Goal: Task Accomplishment & Management: Use online tool/utility

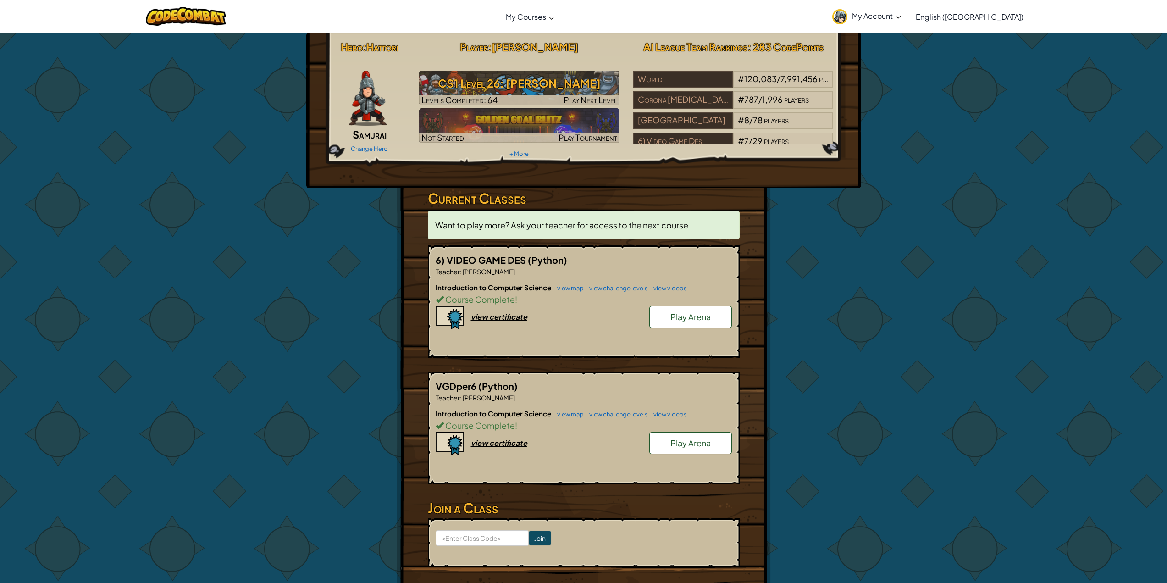
click at [687, 320] on span "Play Arena" at bounding box center [690, 316] width 40 height 11
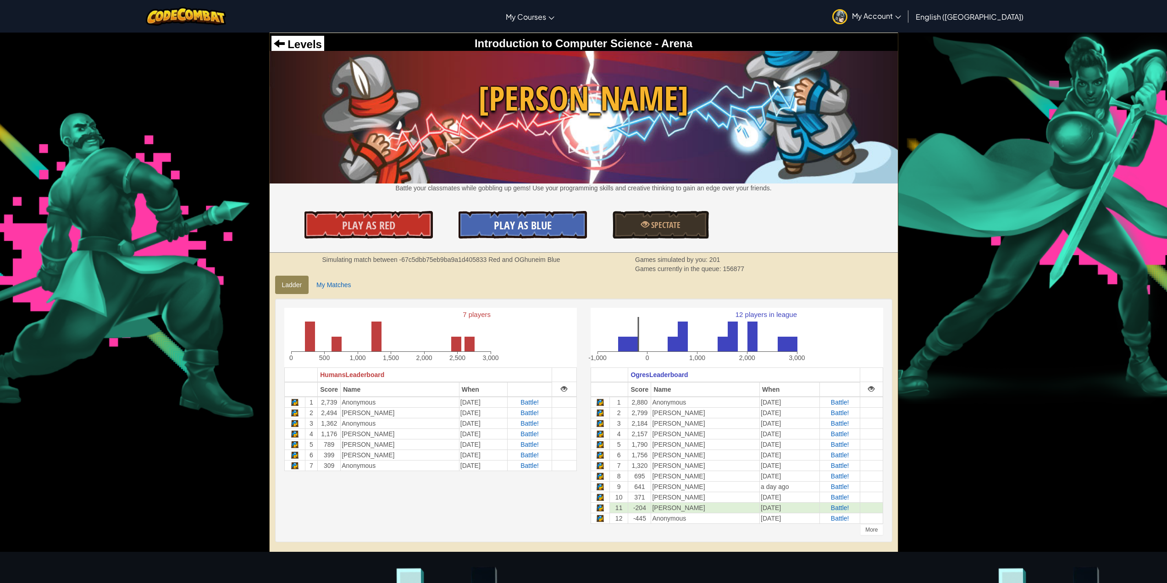
click at [518, 214] on link "Play As Blue" at bounding box center [522, 225] width 128 height 28
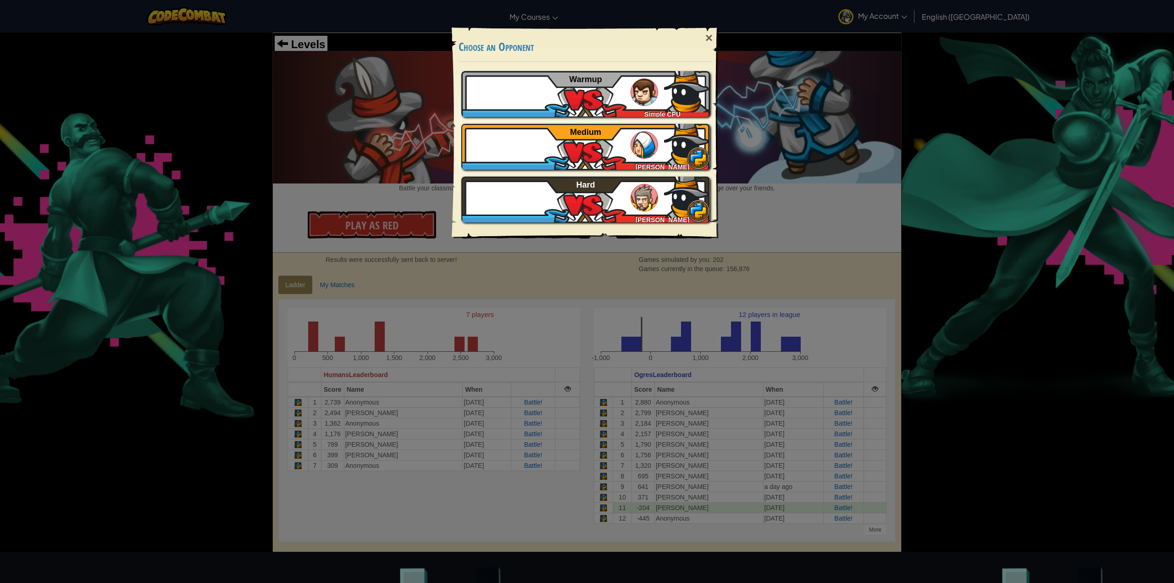
drag, startPoint x: 241, startPoint y: 63, endPoint x: 352, endPoint y: 49, distance: 111.8
click at [240, 60] on div "× Choose an Opponent Play Tutorial Recommended if you've never played before Sk…" at bounding box center [587, 291] width 1174 height 583
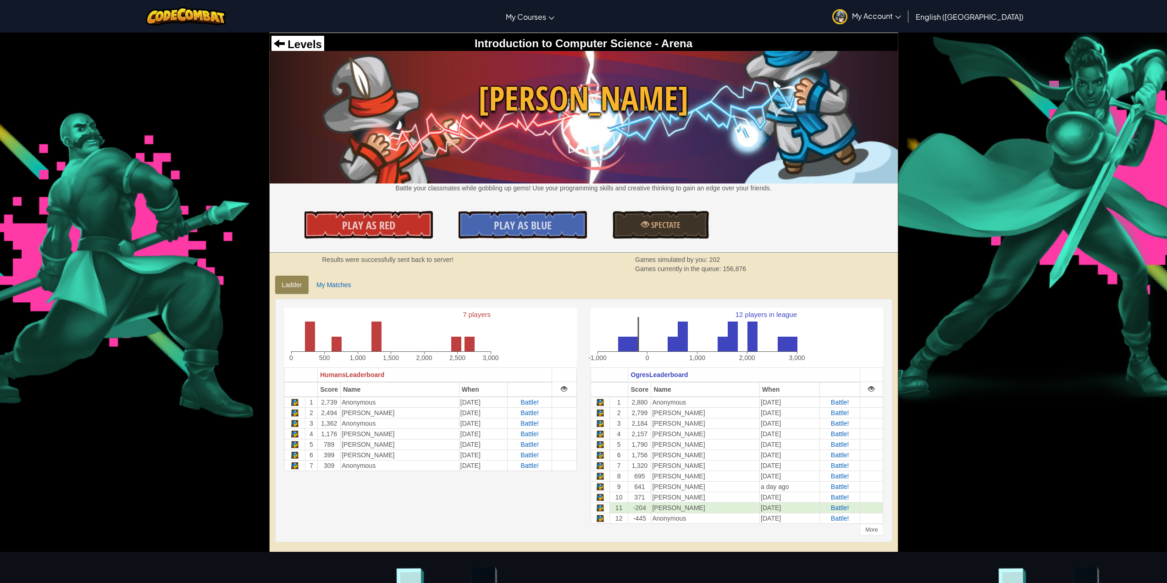
click at [322, 47] on div "Levels" at bounding box center [297, 44] width 53 height 17
click at [300, 47] on span "Levels" at bounding box center [303, 44] width 37 height 12
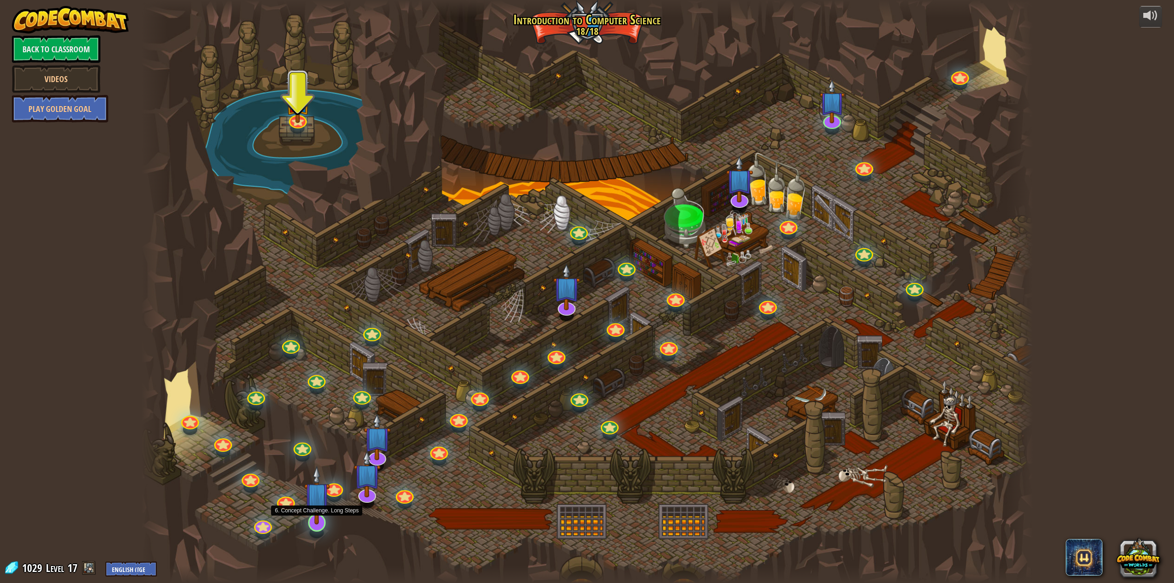
click at [320, 512] on img at bounding box center [317, 494] width 26 height 59
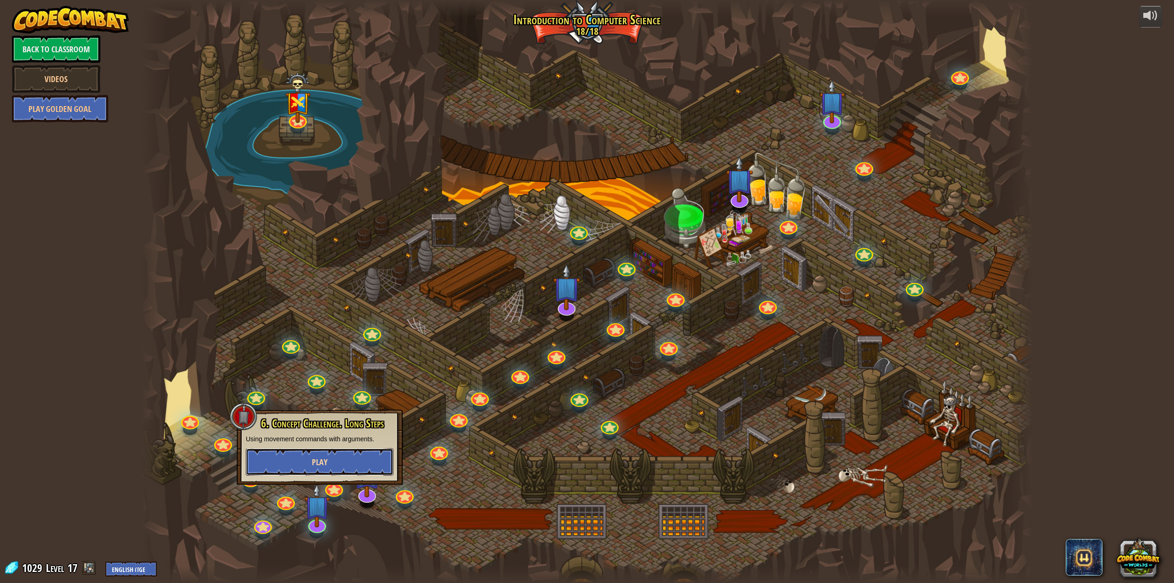
click at [334, 461] on button "Play" at bounding box center [320, 462] width 148 height 28
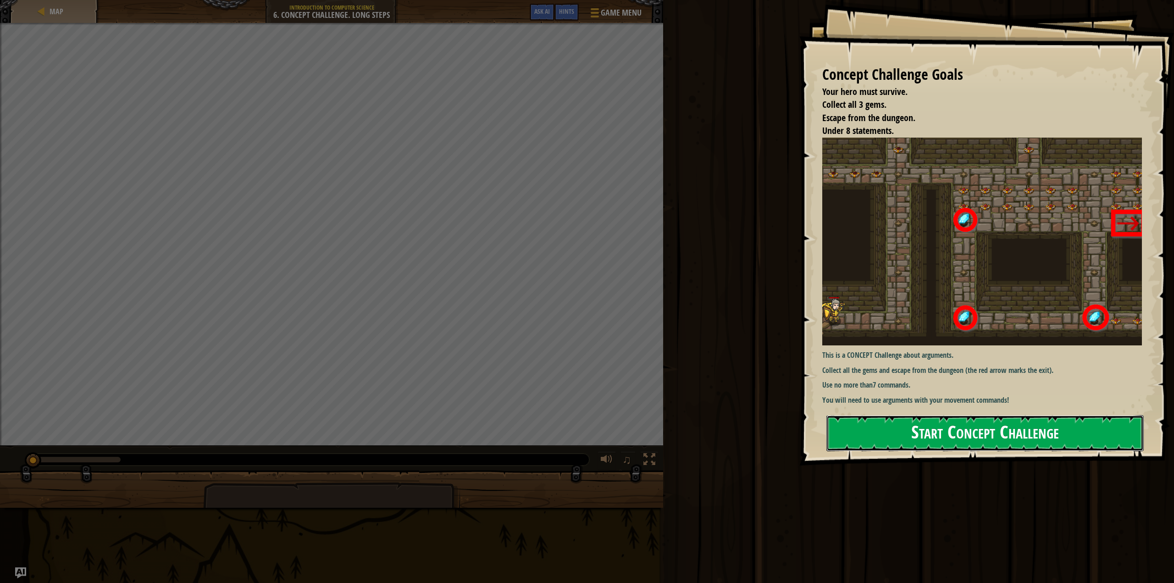
click at [896, 422] on button "Start Concept Challenge" at bounding box center [985, 433] width 318 height 36
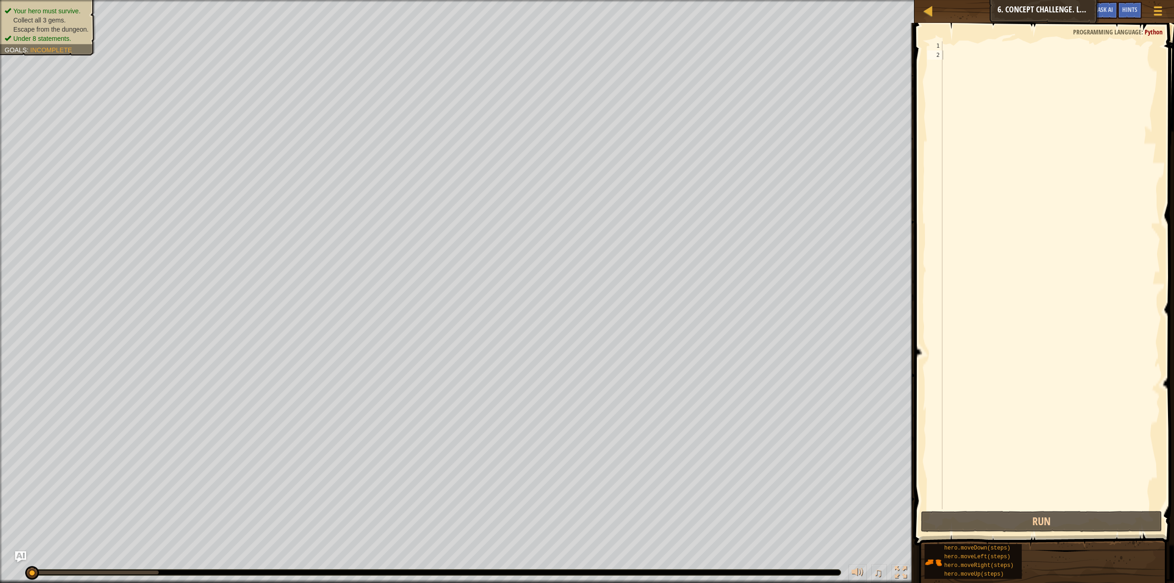
click at [1157, 400] on div at bounding box center [1050, 284] width 220 height 486
type textarea "h"
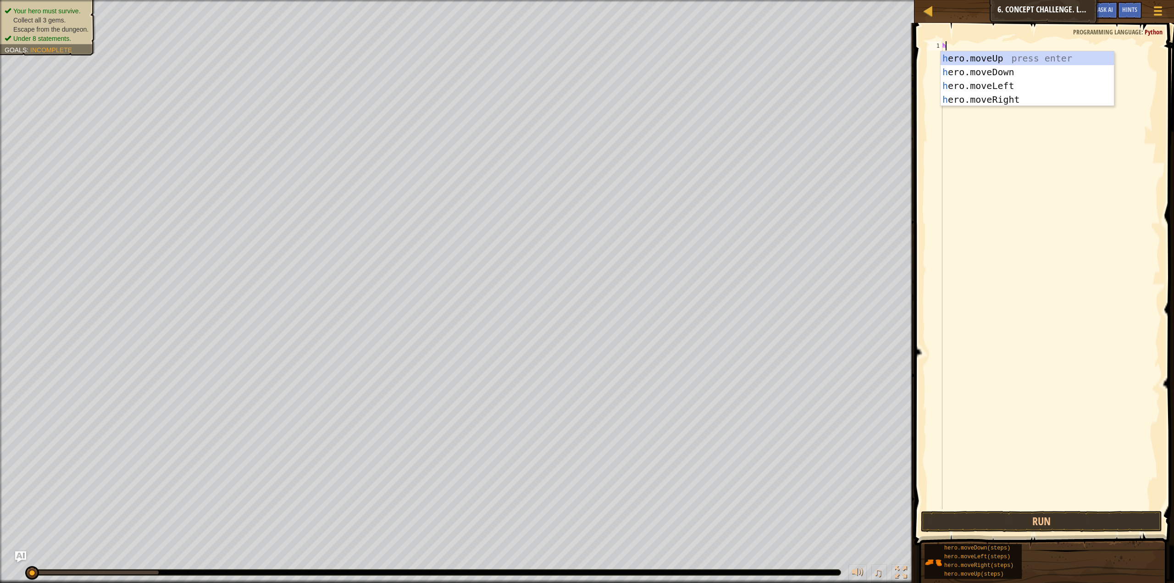
scroll to position [4, 0]
click at [1003, 99] on div "h ero.moveUp press enter h ero.moveDown press enter h ero.moveLeft press enter …" at bounding box center [1026, 92] width 173 height 83
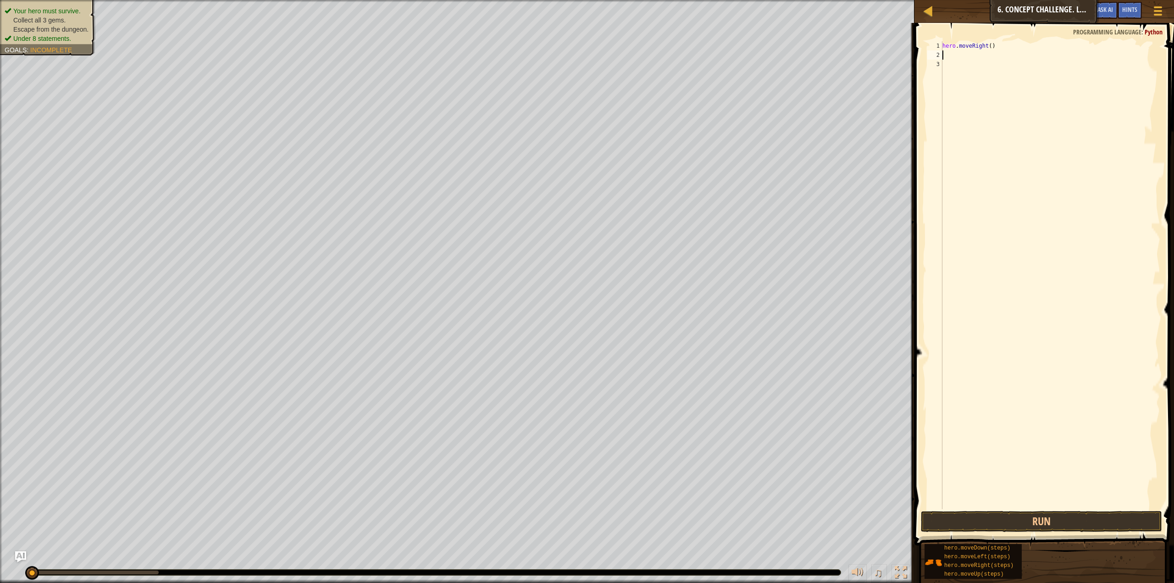
type textarea "h"
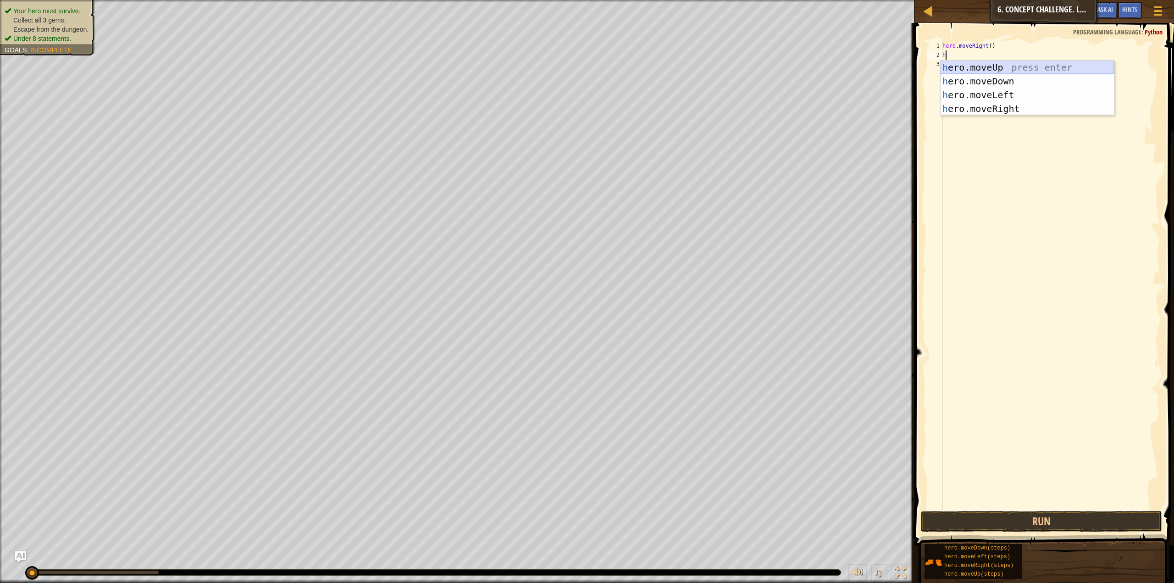
click at [1012, 66] on div "h ero.moveUp press enter h ero.moveDown press enter h ero.moveLeft press enter …" at bounding box center [1026, 102] width 173 height 83
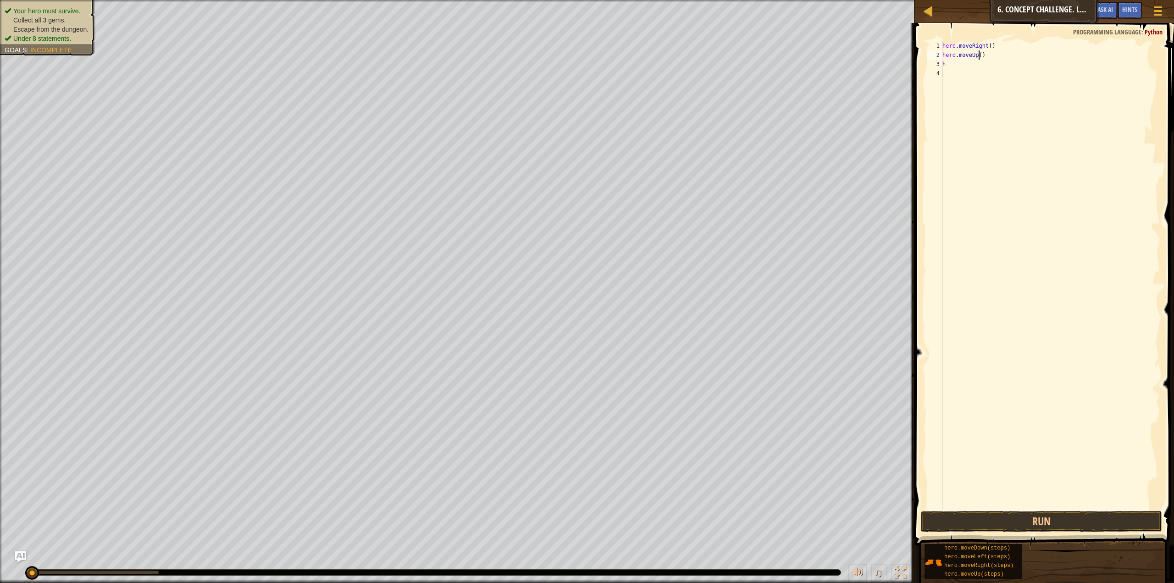
click at [979, 54] on div "hero . moveRight ( ) hero . moveUp ( ) h" at bounding box center [1050, 284] width 220 height 486
type textarea "hero.moveUp(3)"
click at [984, 70] on div "hero . moveRight ( ) hero . moveUp ( 3 ) h" at bounding box center [1050, 284] width 220 height 486
click at [975, 68] on div "hero . moveRight ( ) hero . moveUp ( 3 ) h" at bounding box center [1050, 284] width 220 height 486
type textarea "h"
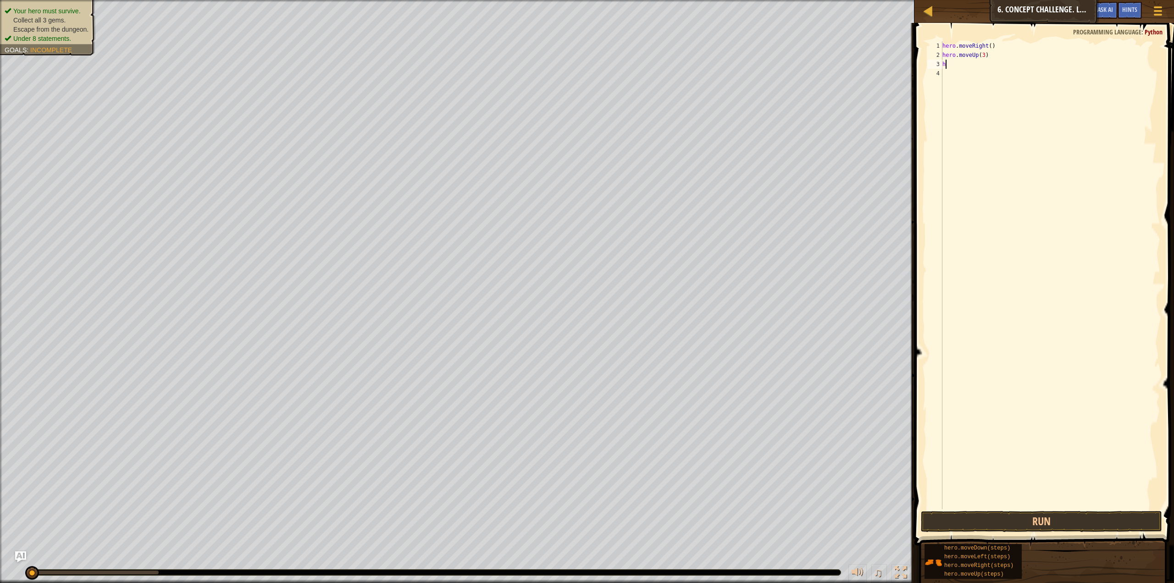
click at [969, 62] on div "hero . moveRight ( ) hero . moveUp ( 3 ) h" at bounding box center [1050, 284] width 220 height 486
type textarea "h"
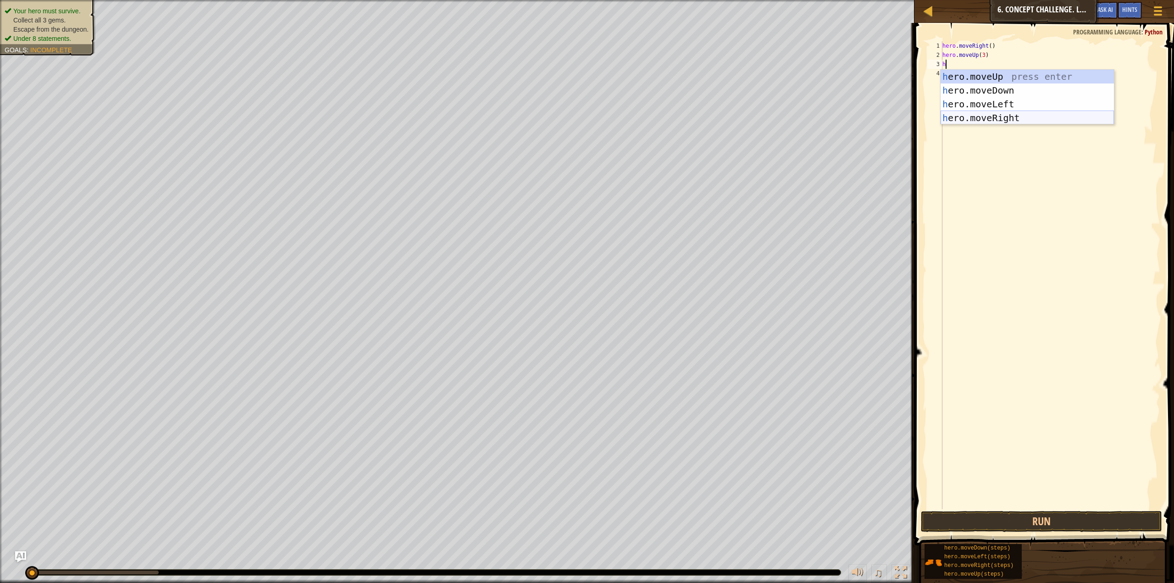
click at [987, 114] on div "h ero.moveUp press enter h ero.moveDown press enter h ero.moveLeft press enter …" at bounding box center [1026, 111] width 173 height 83
click at [988, 64] on div "hero . moveRight ( ) hero . moveUp ( 3 ) hero . moveRight ( ) h" at bounding box center [1050, 284] width 220 height 486
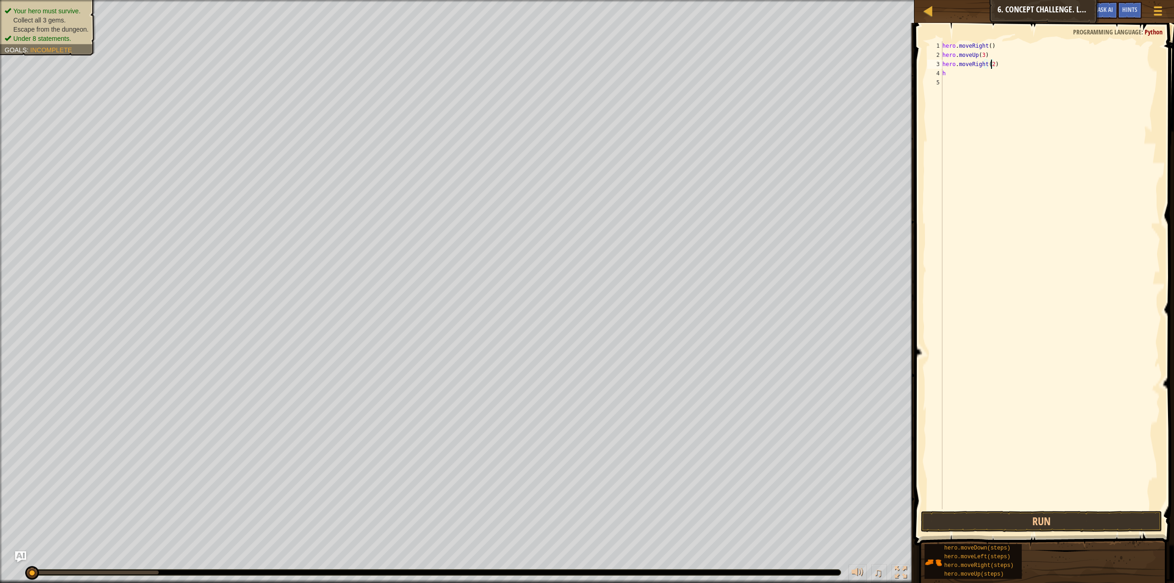
scroll to position [4, 4]
click at [981, 72] on div "hero . moveRight ( ) hero . moveUp ( 3 ) hero . moveRight ( 2 ) h" at bounding box center [1050, 284] width 220 height 486
type textarea "h"
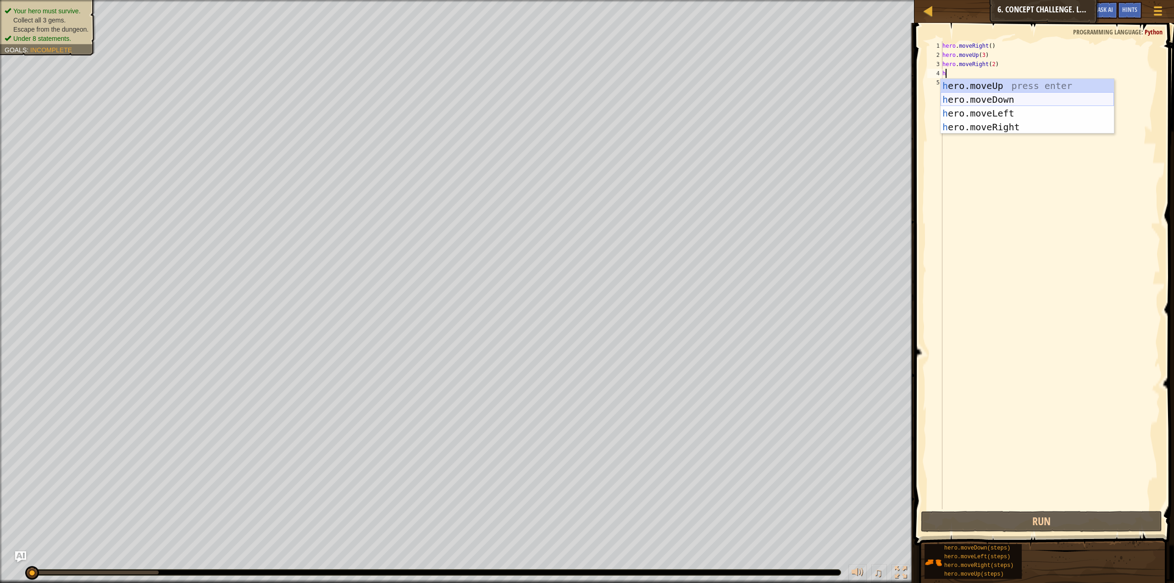
click at [987, 98] on div "h ero.moveUp press enter h ero.moveDown press enter h ero.moveLeft press enter …" at bounding box center [1026, 120] width 173 height 83
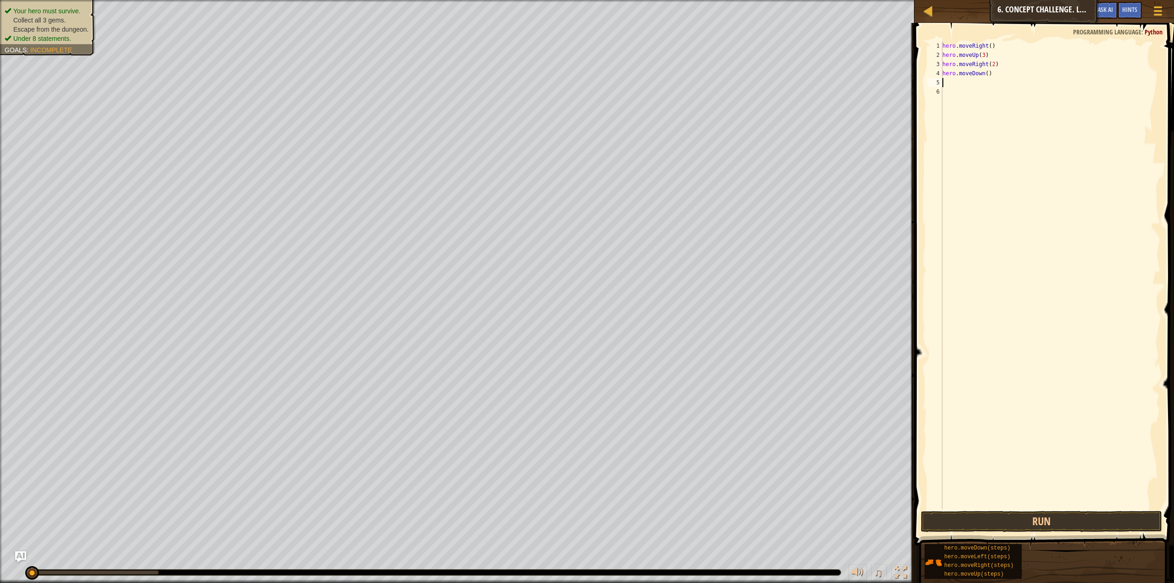
click at [983, 73] on div "hero . moveRight ( ) hero . moveUp ( 3 ) hero . moveRight ( 2 ) hero . moveDown…" at bounding box center [1050, 284] width 220 height 486
type textarea "hero.moveDown(3)"
click at [980, 103] on div "hero . moveRight ( ) hero . moveUp ( 3 ) hero . moveRight ( 2 ) hero . moveDown…" at bounding box center [1050, 284] width 220 height 486
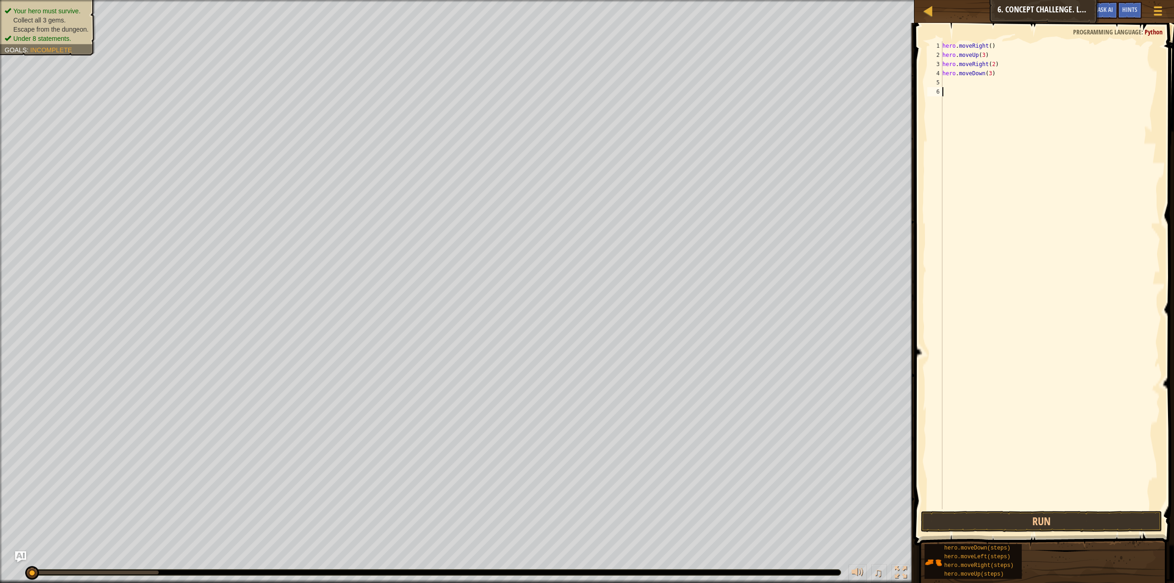
click at [980, 84] on div "hero . moveRight ( ) hero . moveUp ( 3 ) hero . moveRight ( 2 ) hero . moveDown…" at bounding box center [1050, 284] width 220 height 486
type textarea "h"
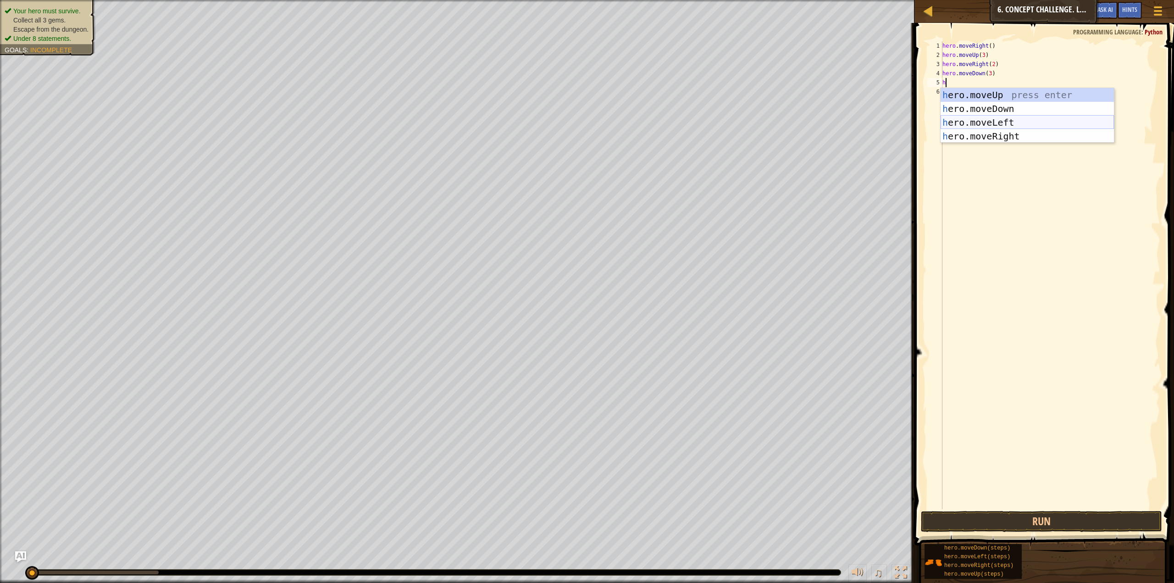
click at [972, 119] on div "h ero.moveUp press enter h ero.moveDown press enter h ero.moveLeft press enter …" at bounding box center [1026, 129] width 173 height 83
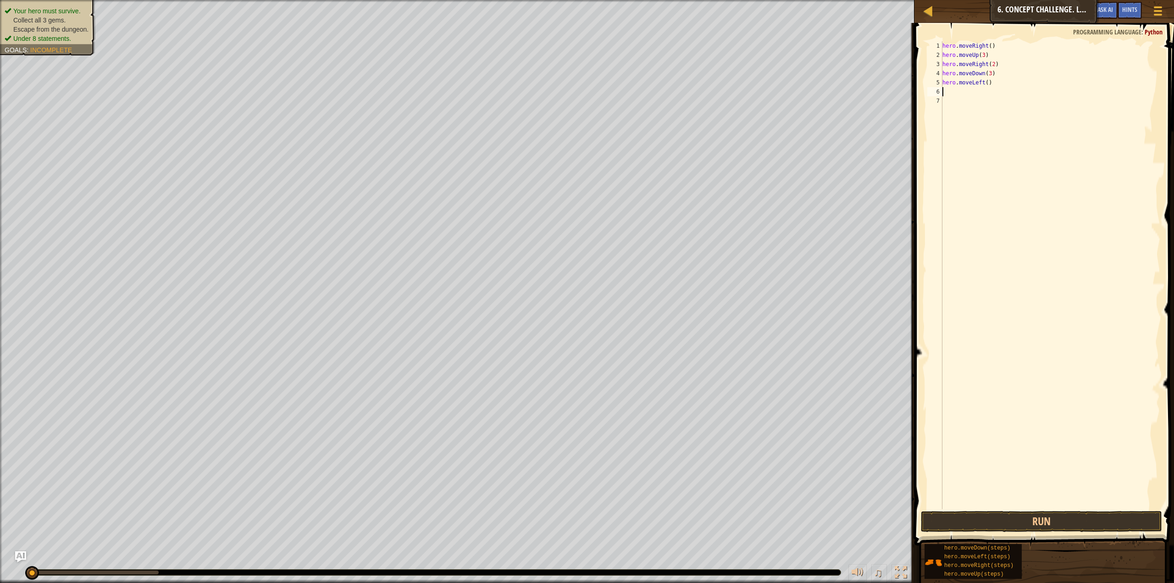
type textarea "h"
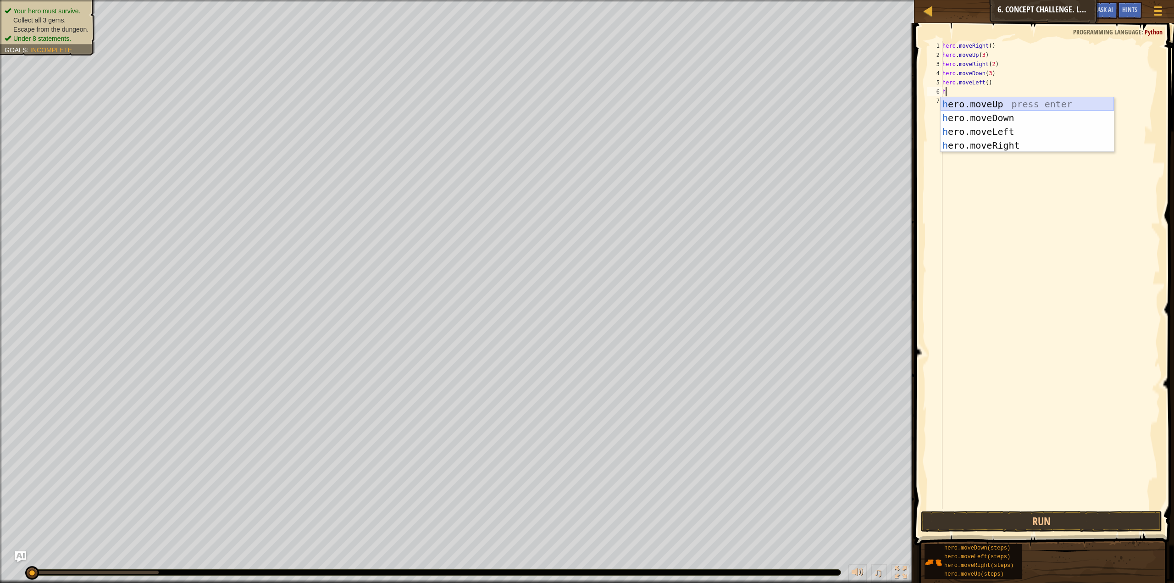
click at [976, 108] on div "h ero.moveUp press enter h ero.moveDown press enter h ero.moveLeft press enter …" at bounding box center [1026, 138] width 173 height 83
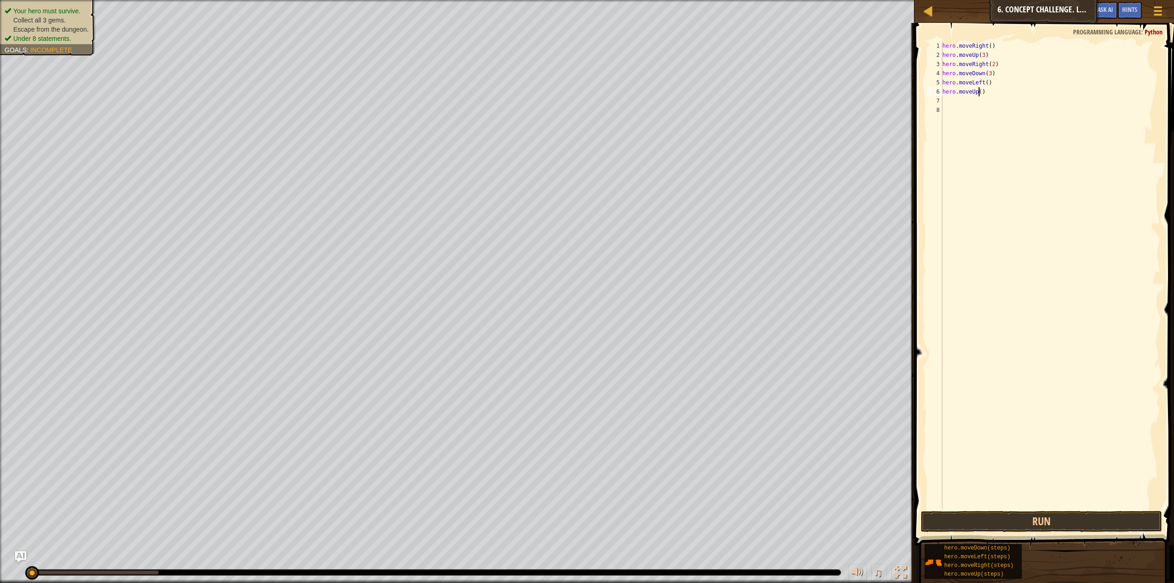
click at [979, 93] on div "hero . moveRight ( ) hero . moveUp ( 3 ) hero . moveRight ( 2 ) hero . moveDown…" at bounding box center [1050, 284] width 220 height 486
type textarea "hero.moveUp(2)"
click at [973, 108] on div "hero . moveRight ( ) hero . moveUp ( 3 ) hero . moveRight ( 2 ) hero . moveDown…" at bounding box center [1050, 284] width 220 height 486
click at [973, 102] on div "hero . moveRight ( ) hero . moveUp ( 3 ) hero . moveRight ( 2 ) hero . moveDown…" at bounding box center [1050, 284] width 220 height 486
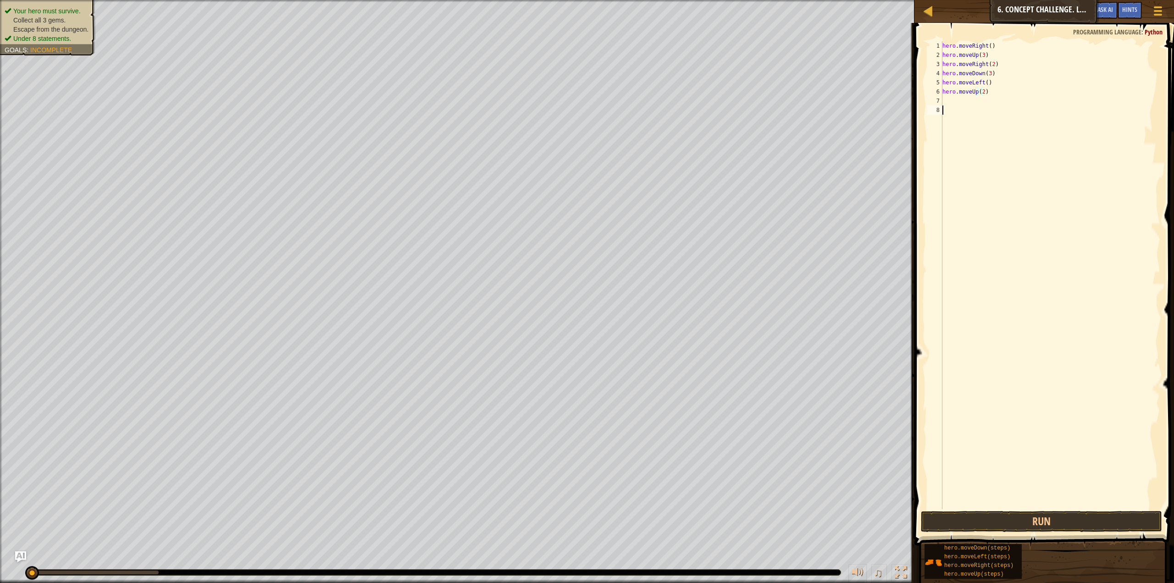
scroll to position [4, 0]
type textarea "h"
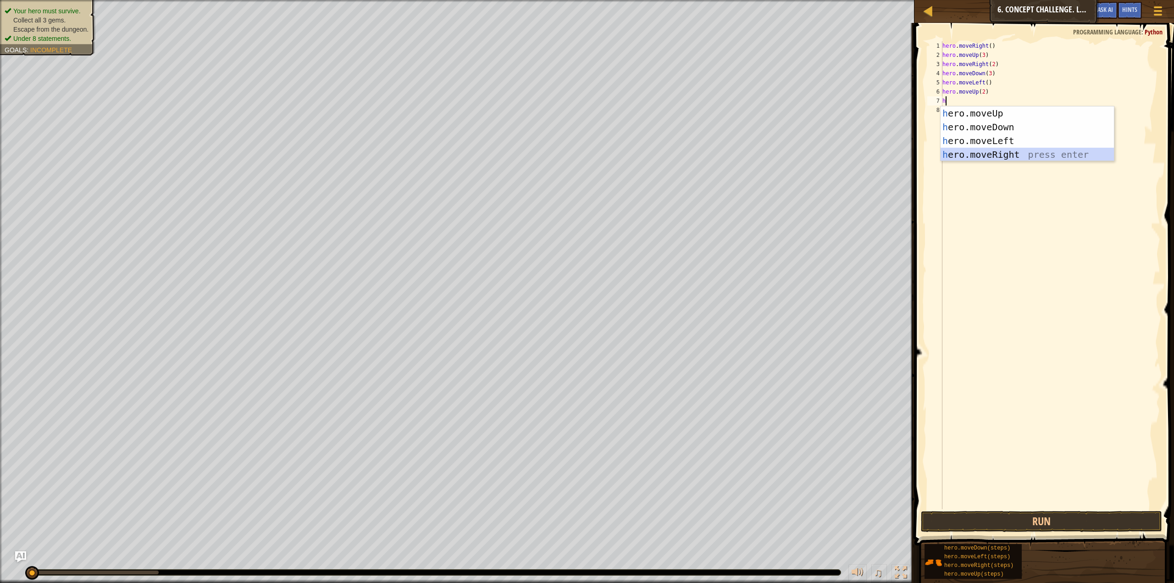
click at [983, 150] on div "h ero.moveUp press enter h ero.moveDown press enter h ero.moveLeft press enter …" at bounding box center [1026, 147] width 173 height 83
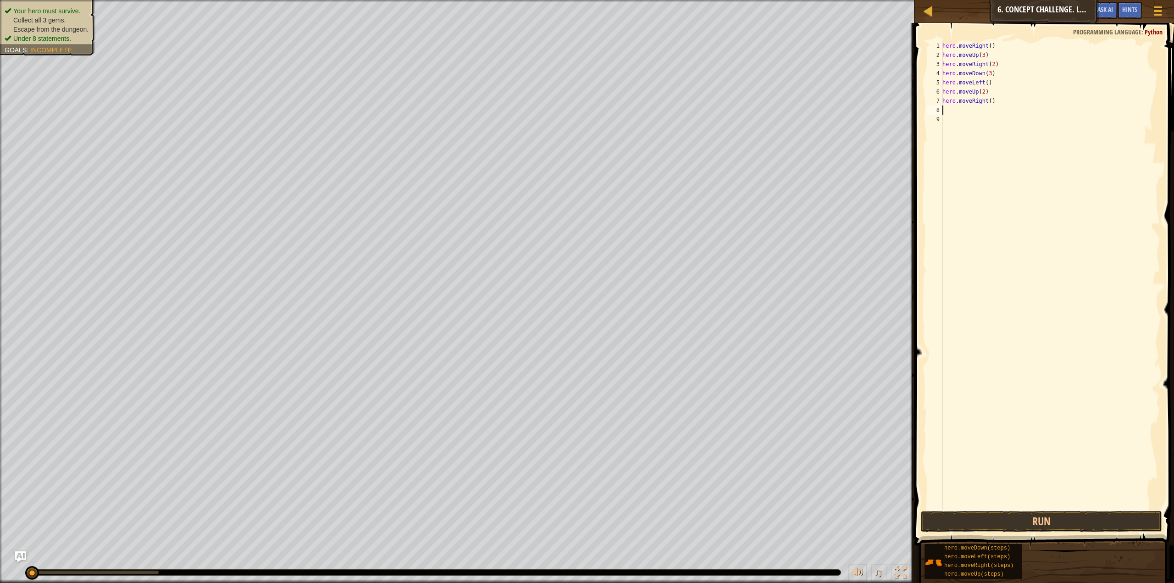
click at [988, 101] on div "hero . moveRight ( ) hero . moveUp ( 3 ) hero . moveRight ( 2 ) hero . moveDown…" at bounding box center [1050, 284] width 220 height 486
click at [1089, 514] on button "Run" at bounding box center [1040, 521] width 241 height 21
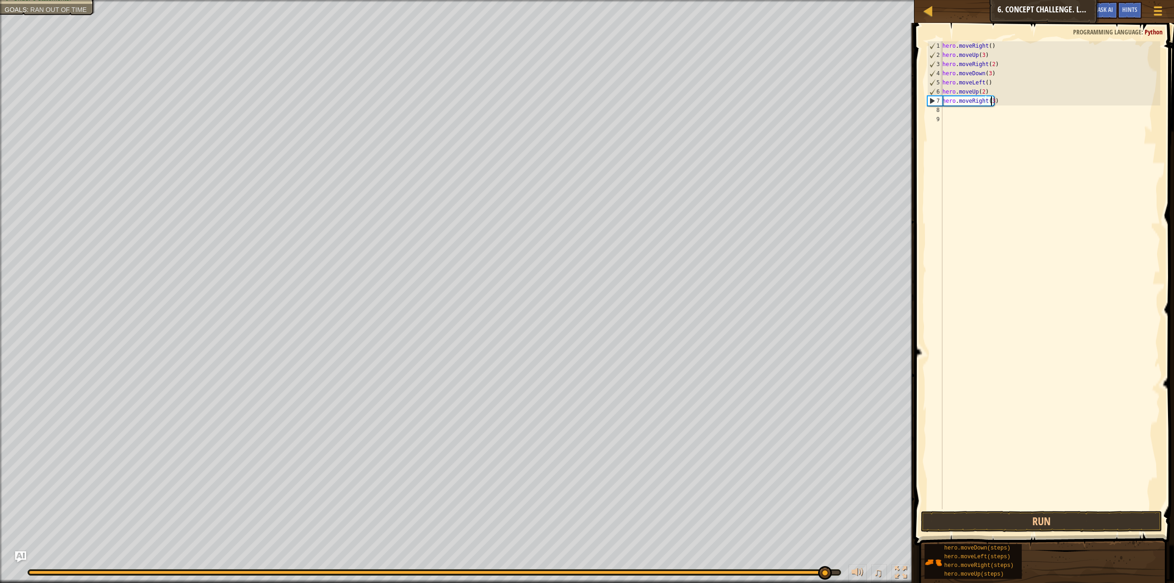
type textarea "hero.moveRight(3)"
click at [1084, 524] on button "Run" at bounding box center [1040, 521] width 241 height 21
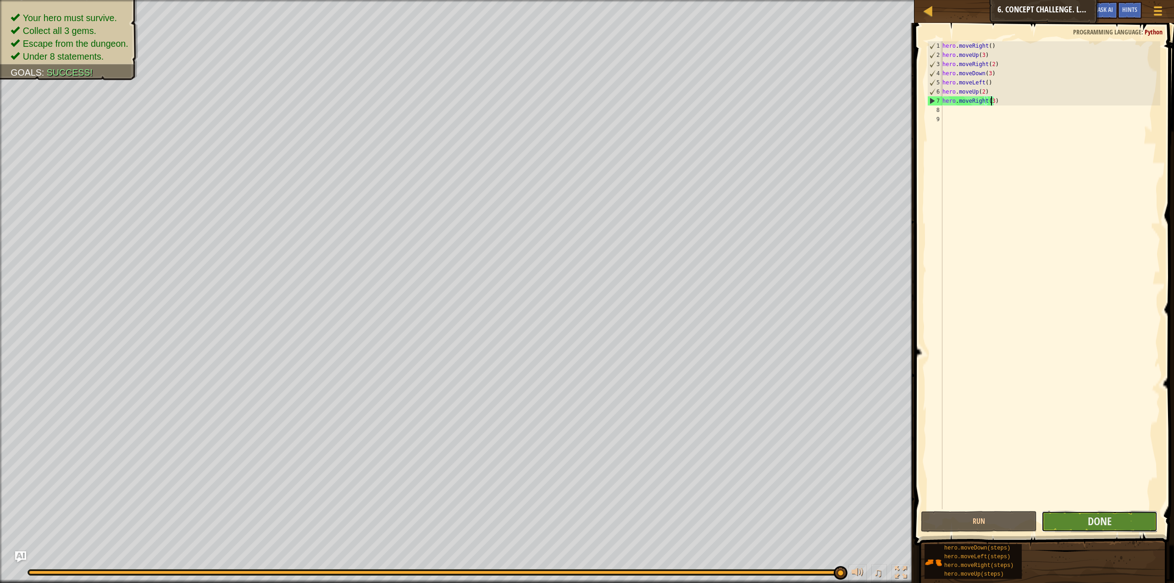
click at [1063, 526] on button "Done" at bounding box center [1099, 521] width 116 height 21
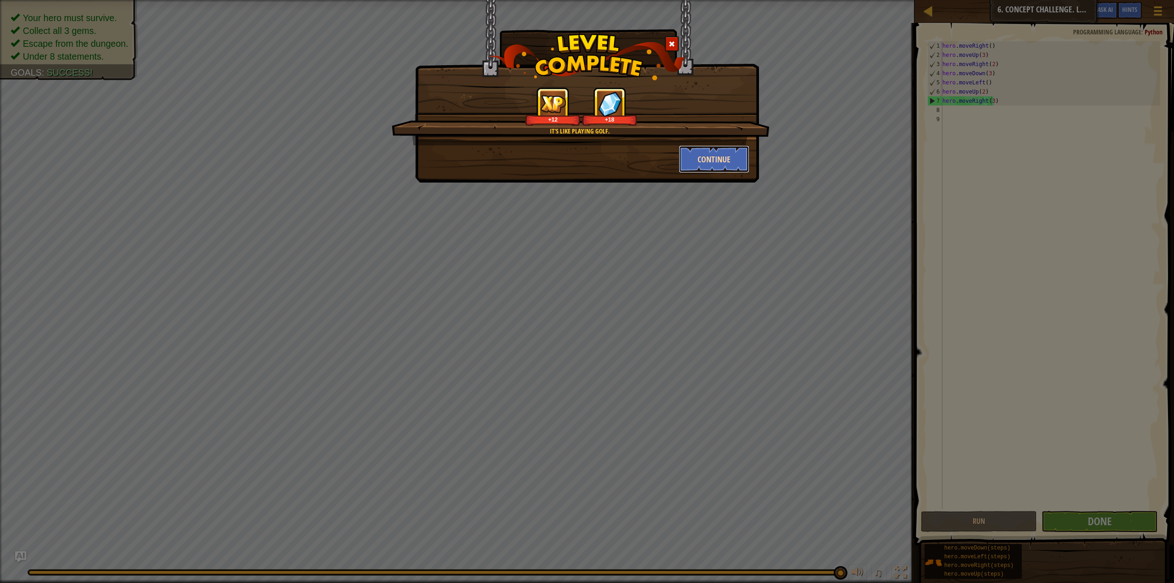
click at [722, 151] on button "Continue" at bounding box center [713, 159] width 71 height 28
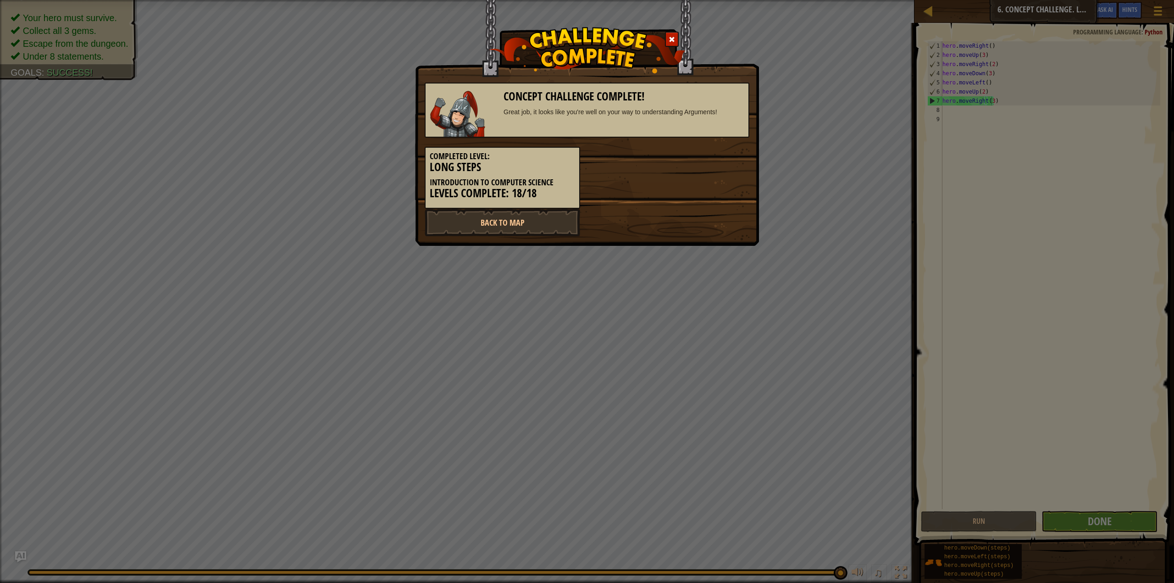
click at [619, 197] on div "Completed Level: Long Steps Introduction to Computer Science Levels Complete: 1…" at bounding box center [587, 173] width 338 height 71
click at [848, 160] on div "Concept Challenge Complete! Great job, it looks like you're well on your way to…" at bounding box center [587, 291] width 1174 height 583
